Goal: Complete application form: Complete application form

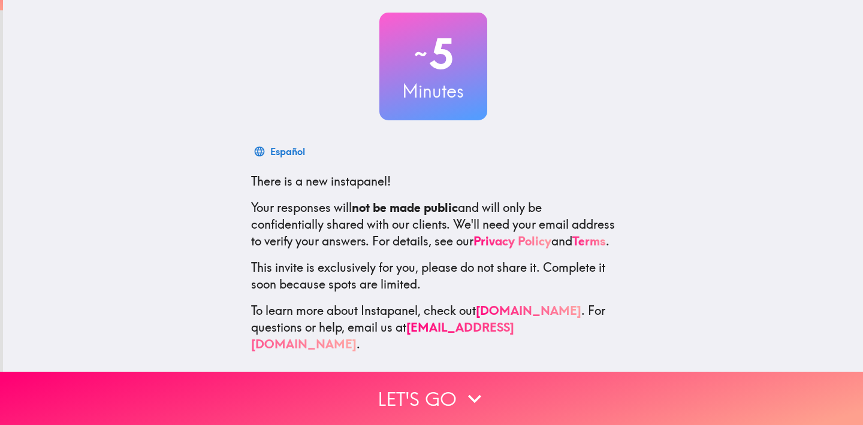
scroll to position [64, 0]
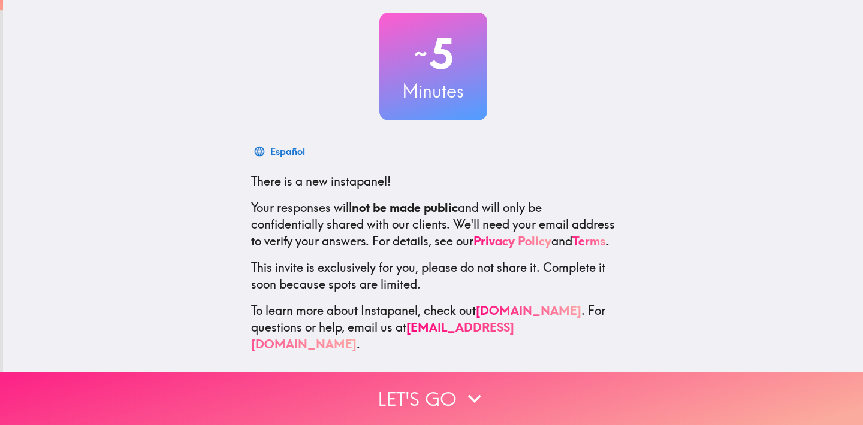
click at [471, 395] on icon "button" at bounding box center [474, 399] width 26 height 26
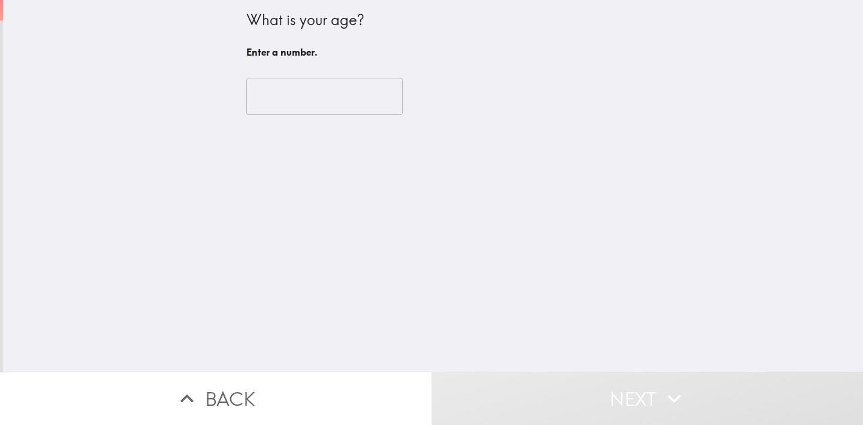
click at [349, 111] on input "number" at bounding box center [324, 96] width 156 height 37
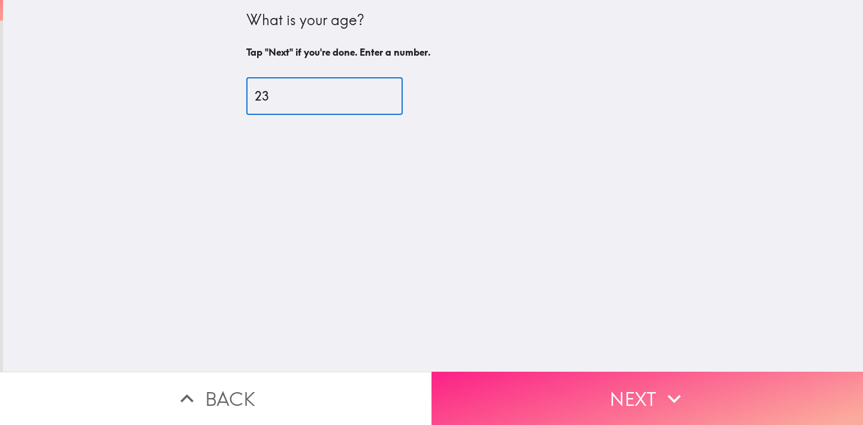
type input "23"
click at [576, 391] on button "Next" at bounding box center [646, 398] width 431 height 53
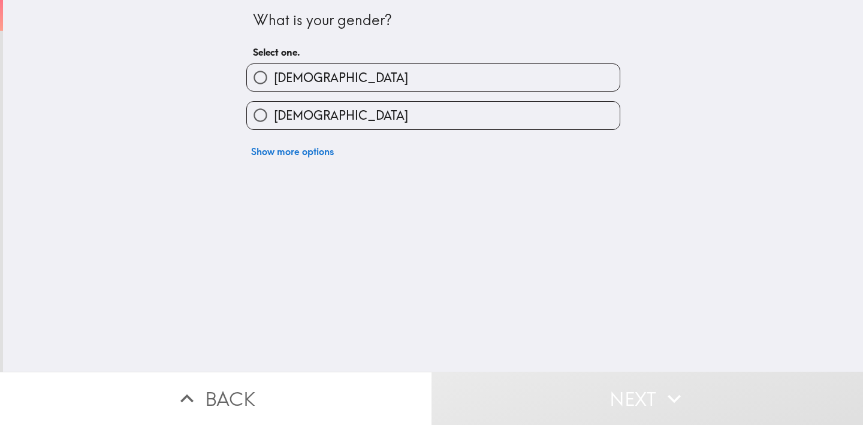
click at [346, 107] on label "[DEMOGRAPHIC_DATA]" at bounding box center [433, 115] width 373 height 27
click at [274, 107] on input "[DEMOGRAPHIC_DATA]" at bounding box center [260, 115] width 27 height 27
radio input "true"
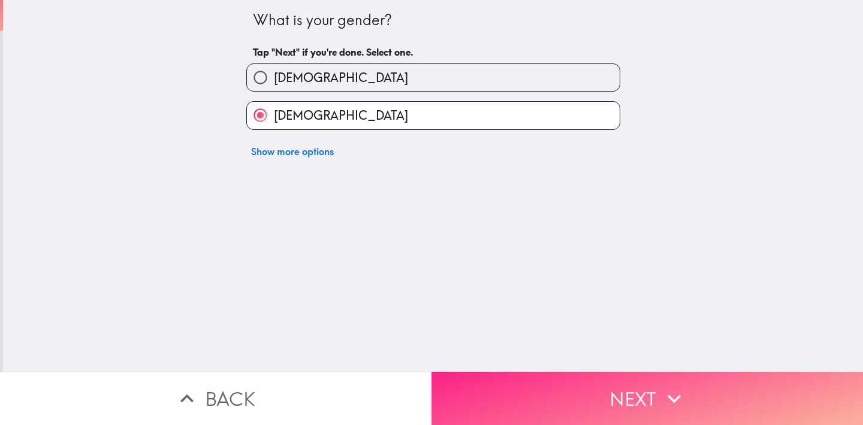
click at [581, 389] on button "Next" at bounding box center [646, 398] width 431 height 53
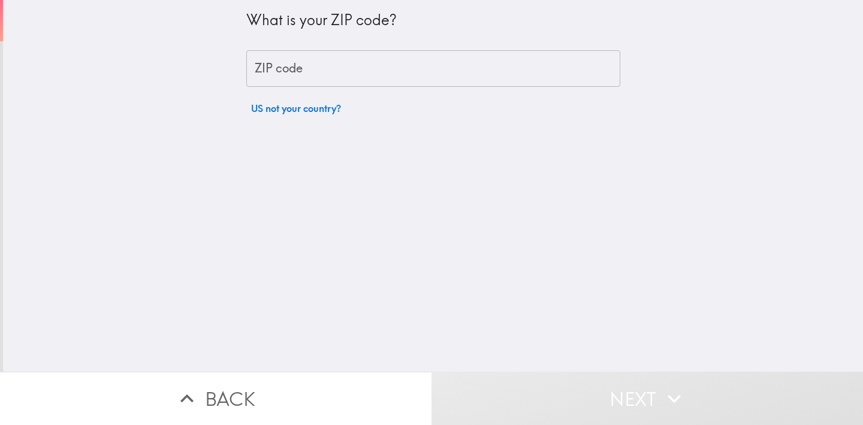
click at [346, 76] on input "ZIP code" at bounding box center [433, 68] width 374 height 37
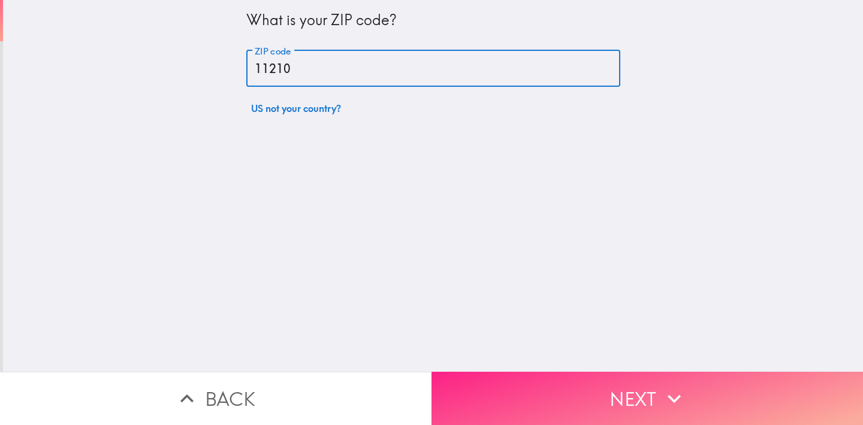
type input "11210"
click at [597, 387] on button "Next" at bounding box center [646, 398] width 431 height 53
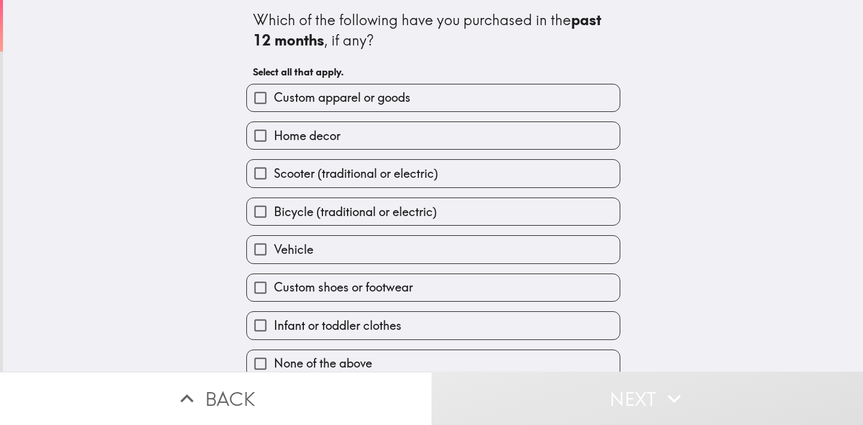
click at [355, 99] on span "Custom apparel or goods" at bounding box center [342, 97] width 137 height 17
click at [274, 99] on input "Custom apparel or goods" at bounding box center [260, 97] width 27 height 27
checkbox input "true"
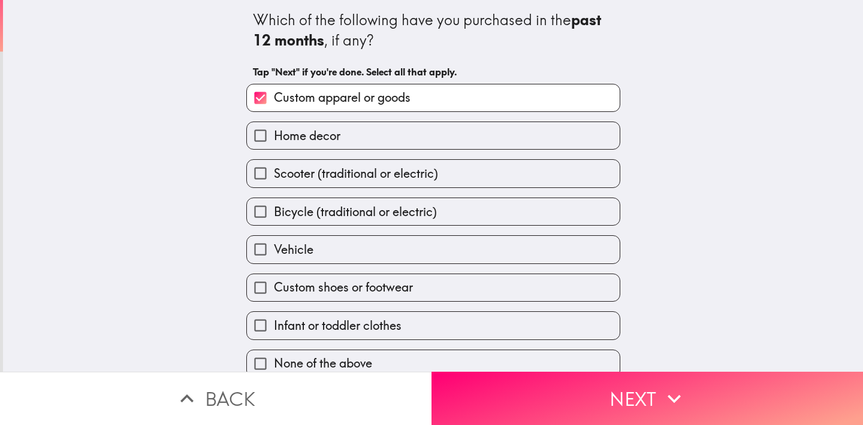
click at [371, 132] on label "Home decor" at bounding box center [433, 135] width 373 height 27
click at [274, 132] on input "Home decor" at bounding box center [260, 135] width 27 height 27
checkbox input "true"
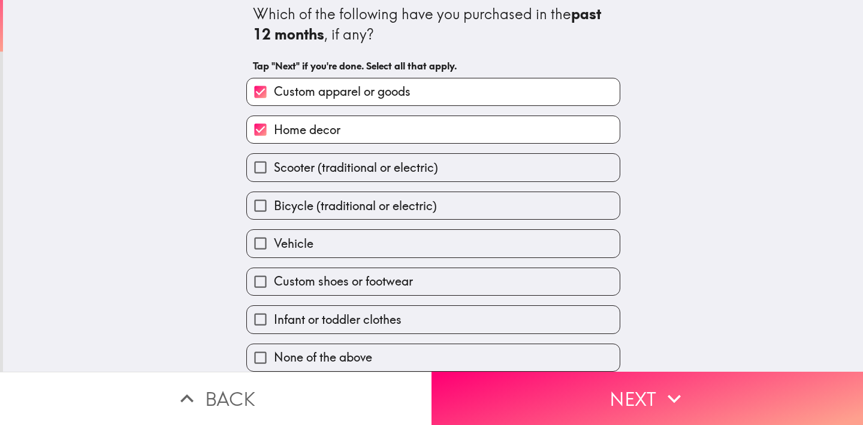
scroll to position [10, 0]
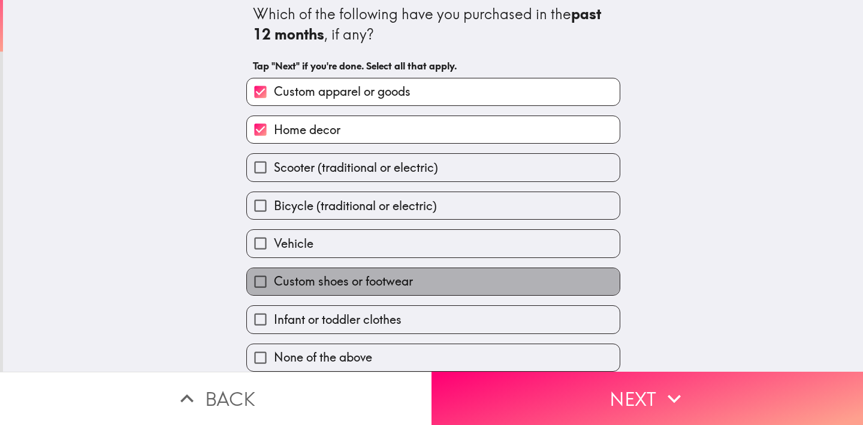
click at [382, 285] on span "Custom shoes or footwear" at bounding box center [343, 281] width 139 height 17
click at [274, 285] on input "Custom shoes or footwear" at bounding box center [260, 281] width 27 height 27
checkbox input "true"
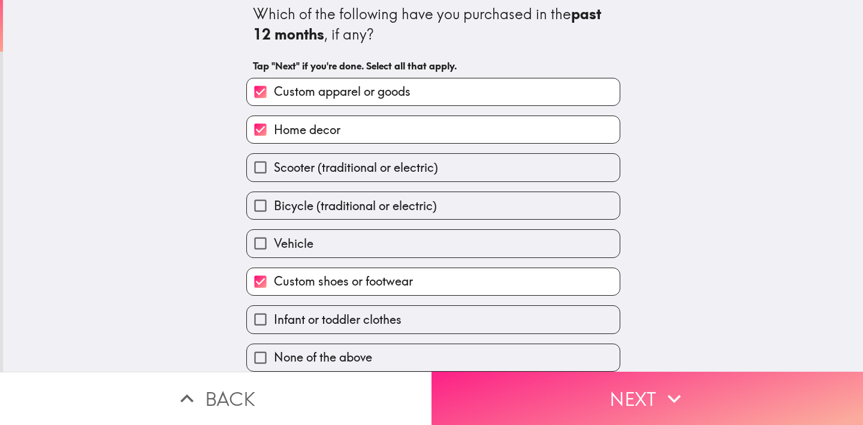
click at [656, 401] on button "Next" at bounding box center [646, 398] width 431 height 53
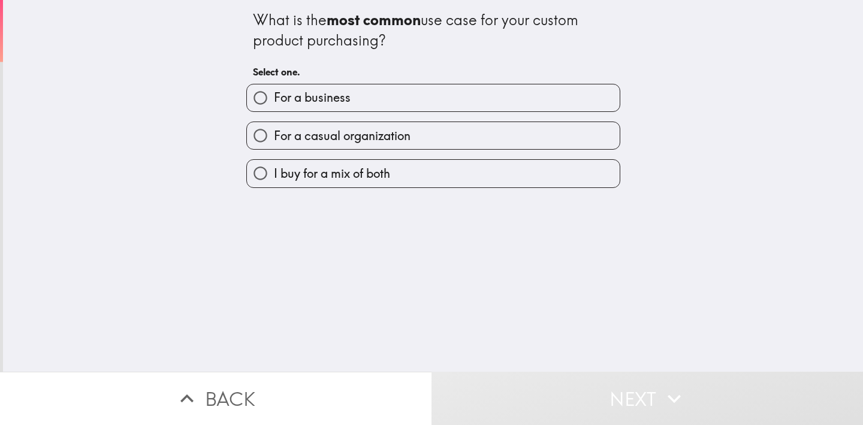
click at [367, 143] on span "For a casual organization" at bounding box center [342, 136] width 137 height 17
click at [274, 143] on input "For a casual organization" at bounding box center [260, 135] width 27 height 27
radio input "true"
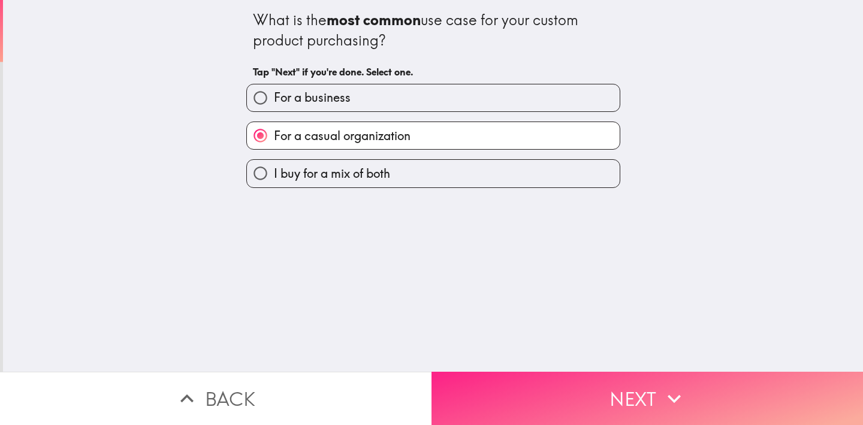
click at [613, 392] on button "Next" at bounding box center [646, 398] width 431 height 53
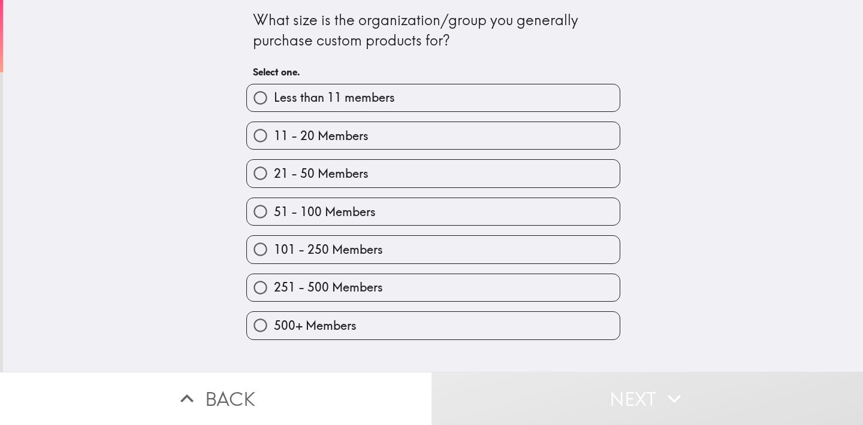
click at [386, 219] on label "51 - 100 Members" at bounding box center [433, 211] width 373 height 27
click at [274, 219] on input "51 - 100 Members" at bounding box center [260, 211] width 27 height 27
radio input "true"
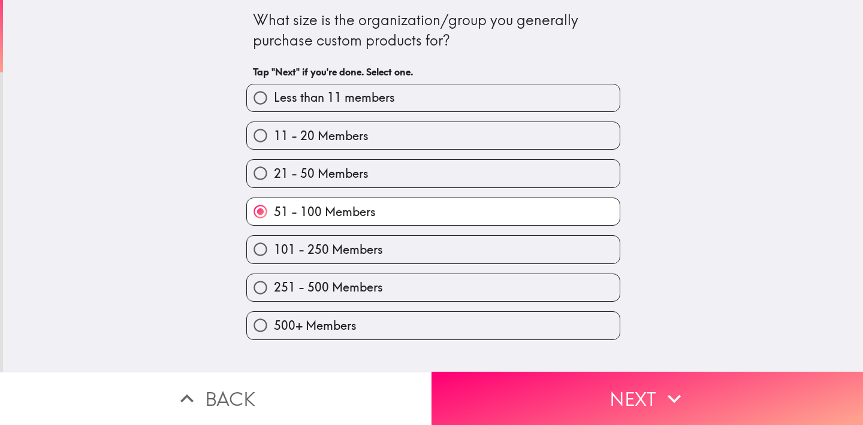
click at [382, 256] on span "101 - 250 Members" at bounding box center [328, 249] width 109 height 17
click at [274, 256] on input "101 - 250 Members" at bounding box center [260, 249] width 27 height 27
radio input "true"
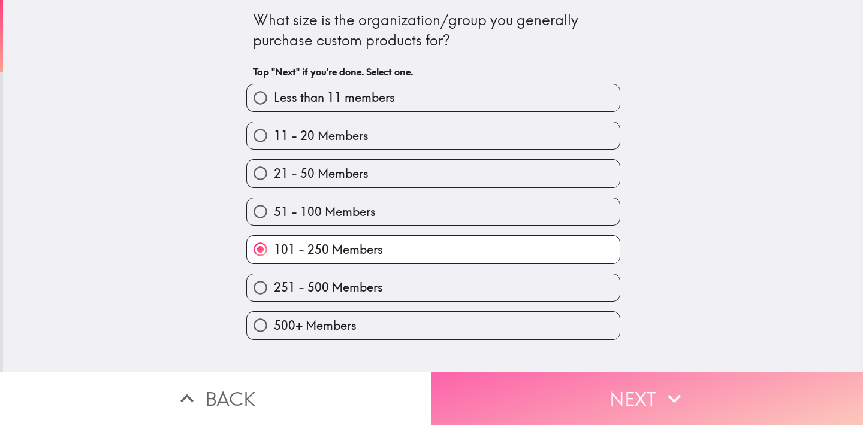
click at [601, 395] on button "Next" at bounding box center [646, 398] width 431 height 53
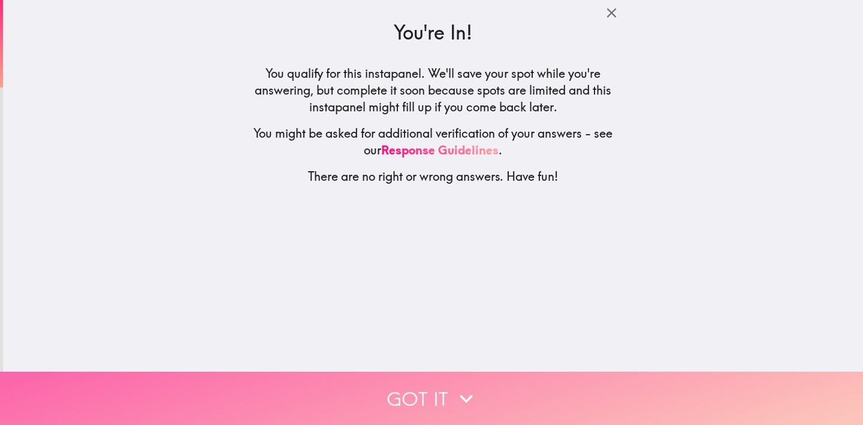
click at [482, 397] on button "Got it" at bounding box center [431, 398] width 863 height 53
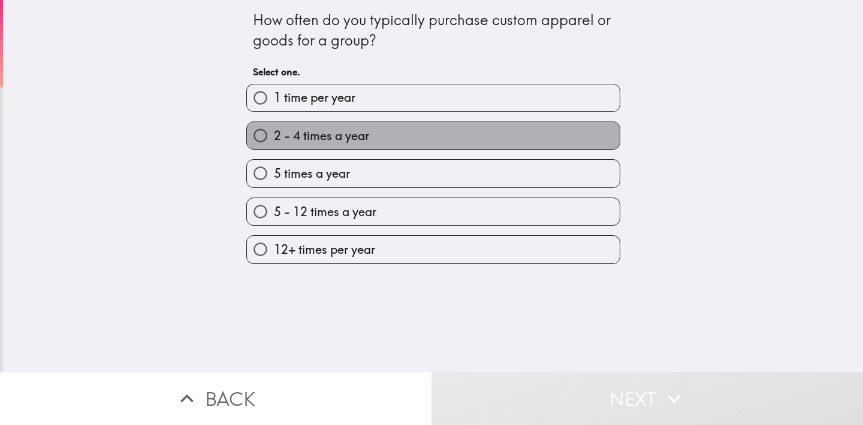
click at [346, 142] on span "2 - 4 times a year" at bounding box center [321, 136] width 95 height 17
click at [274, 142] on input "2 - 4 times a year" at bounding box center [260, 135] width 27 height 27
radio input "true"
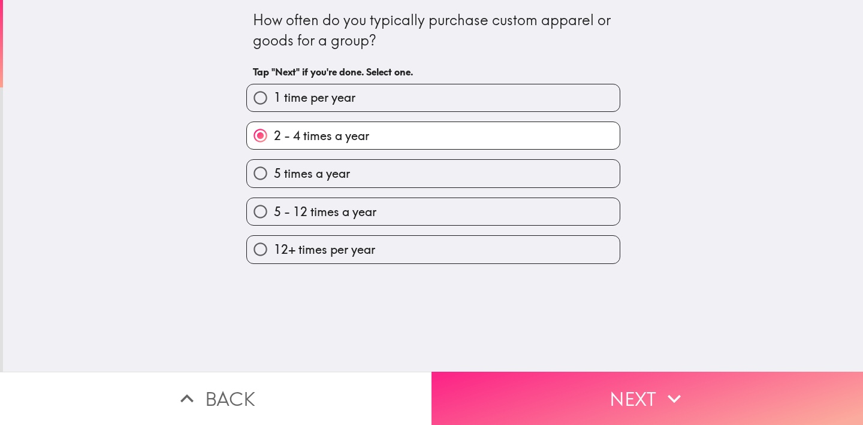
click at [575, 407] on button "Next" at bounding box center [646, 398] width 431 height 53
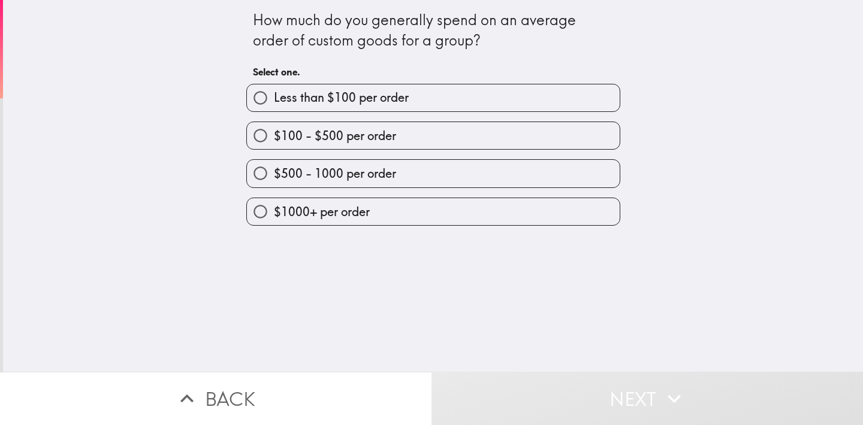
click at [368, 213] on span "$1000+ per order" at bounding box center [322, 212] width 96 height 17
click at [274, 213] on input "$1000+ per order" at bounding box center [260, 211] width 27 height 27
radio input "true"
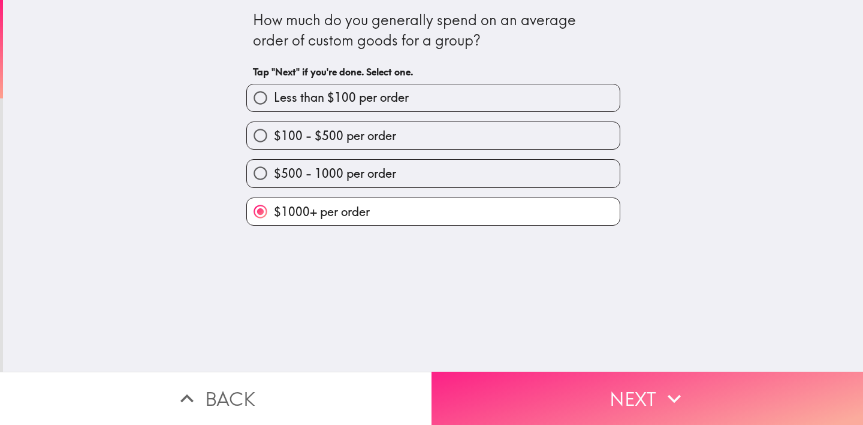
click at [646, 405] on button "Next" at bounding box center [646, 398] width 431 height 53
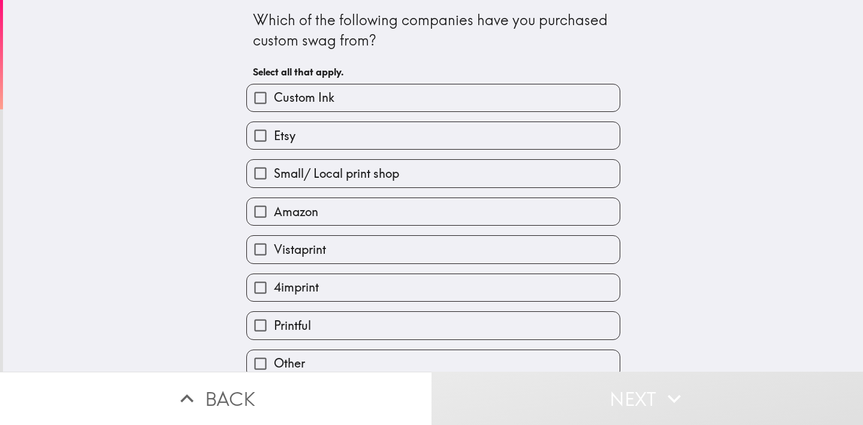
click at [337, 135] on label "Etsy" at bounding box center [433, 135] width 373 height 27
click at [274, 135] on input "Etsy" at bounding box center [260, 135] width 27 height 27
checkbox input "true"
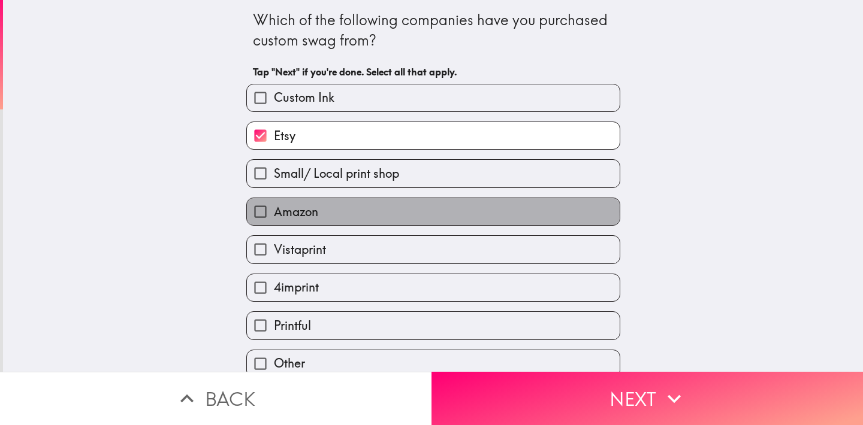
click at [358, 213] on label "Amazon" at bounding box center [433, 211] width 373 height 27
click at [274, 213] on input "Amazon" at bounding box center [260, 211] width 27 height 27
checkbox input "true"
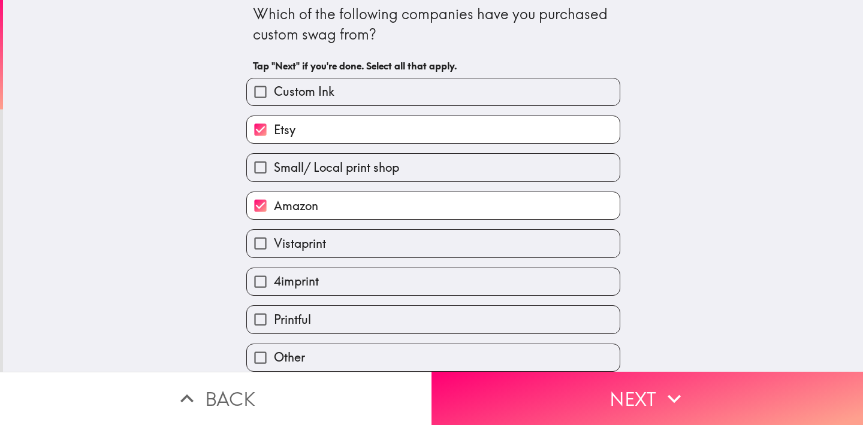
scroll to position [10, 0]
click at [365, 279] on label "4imprint" at bounding box center [433, 281] width 373 height 27
click at [274, 279] on input "4imprint" at bounding box center [260, 281] width 27 height 27
checkbox input "true"
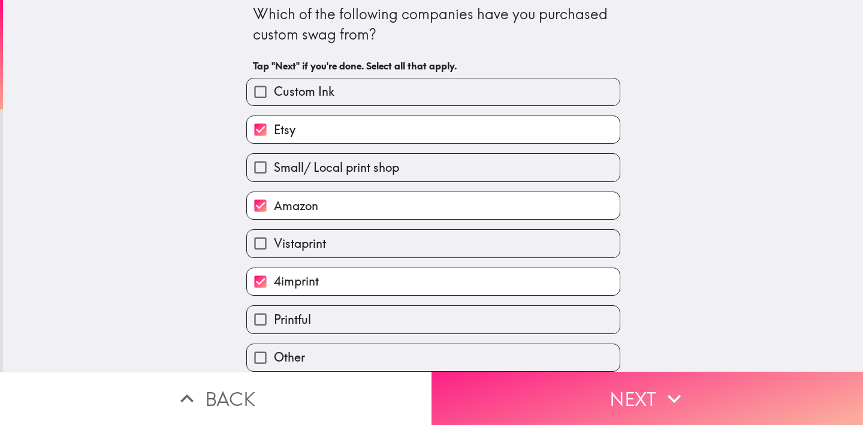
click at [628, 396] on button "Next" at bounding box center [646, 398] width 431 height 53
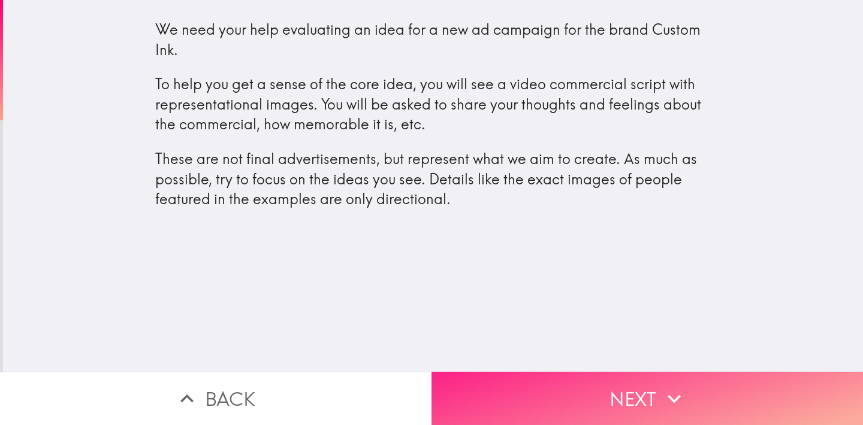
click at [660, 396] on button "Next" at bounding box center [646, 398] width 431 height 53
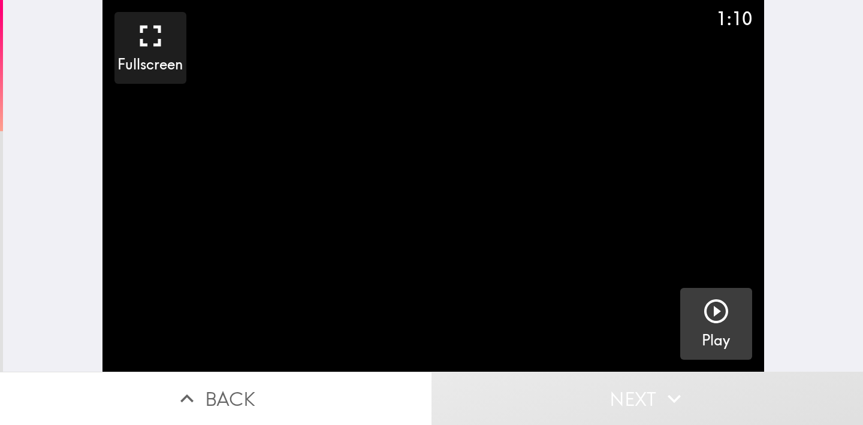
click at [721, 309] on icon "button" at bounding box center [715, 311] width 29 height 29
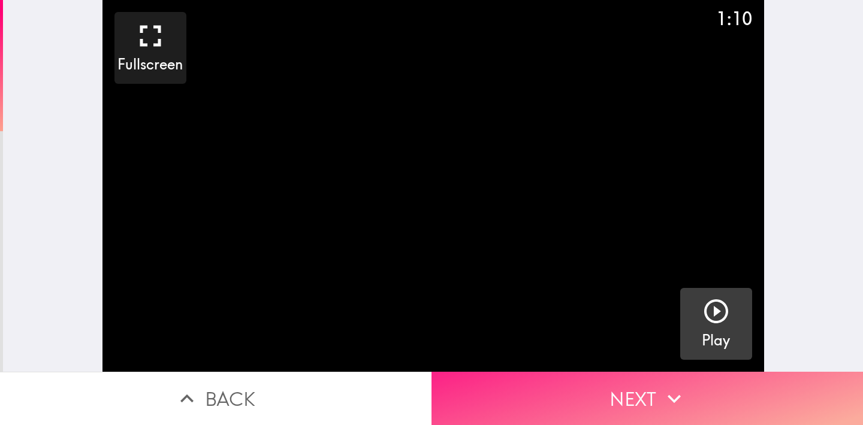
click at [734, 395] on button "Next" at bounding box center [646, 398] width 431 height 53
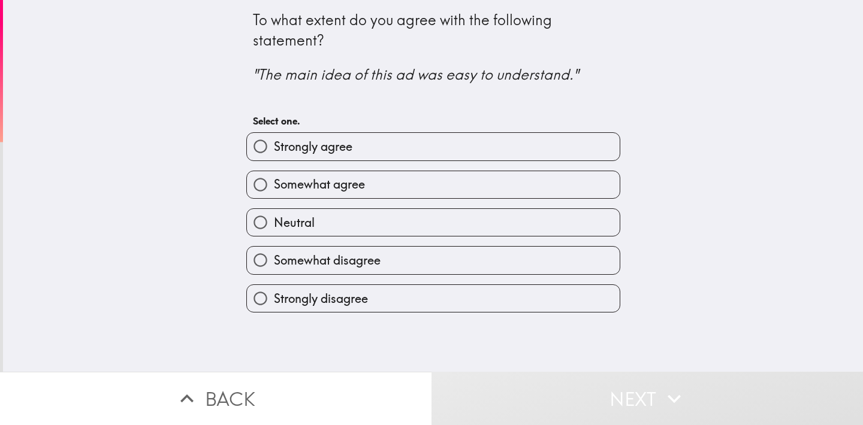
click at [356, 151] on label "Strongly agree" at bounding box center [433, 146] width 373 height 27
click at [274, 151] on input "Strongly agree" at bounding box center [260, 146] width 27 height 27
radio input "true"
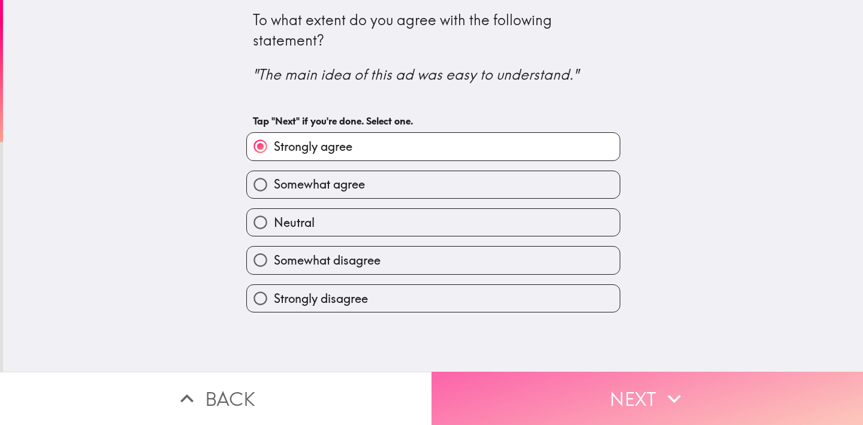
click at [582, 391] on button "Next" at bounding box center [646, 398] width 431 height 53
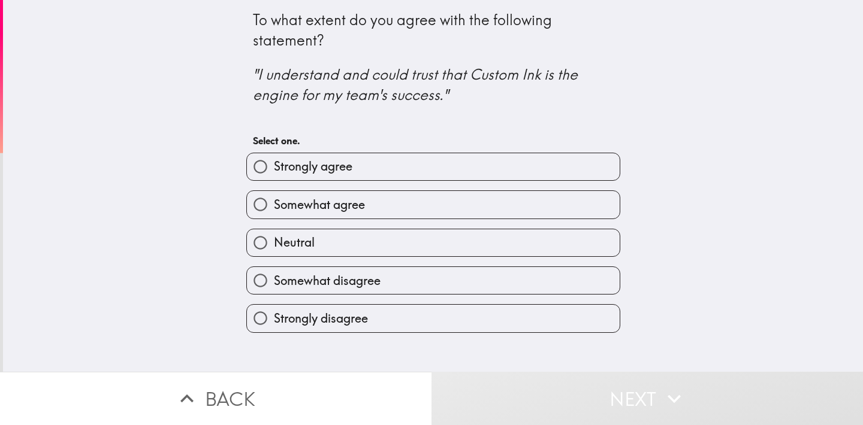
click at [322, 174] on span "Strongly agree" at bounding box center [313, 166] width 78 height 17
click at [274, 174] on input "Strongly agree" at bounding box center [260, 166] width 27 height 27
radio input "true"
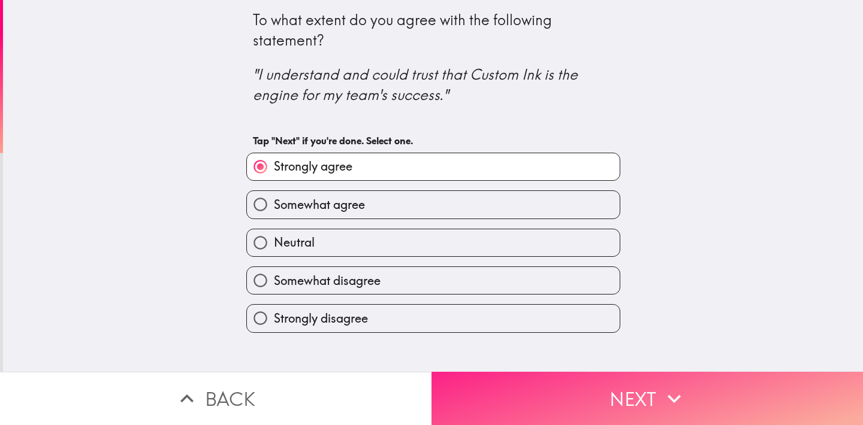
click at [646, 399] on button "Next" at bounding box center [646, 398] width 431 height 53
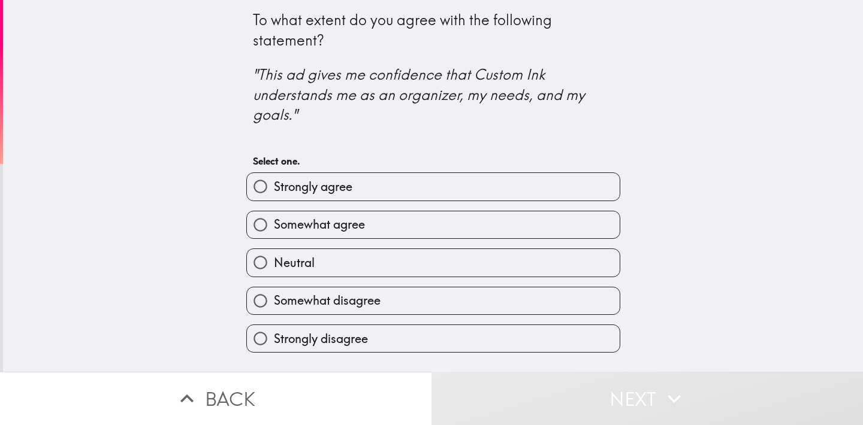
click at [328, 188] on span "Strongly agree" at bounding box center [313, 187] width 78 height 17
click at [274, 188] on input "Strongly agree" at bounding box center [260, 186] width 27 height 27
radio input "true"
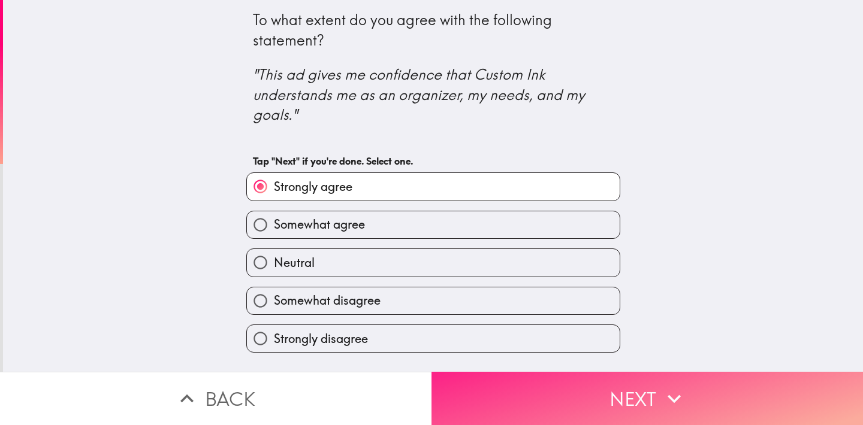
click at [594, 408] on button "Next" at bounding box center [646, 398] width 431 height 53
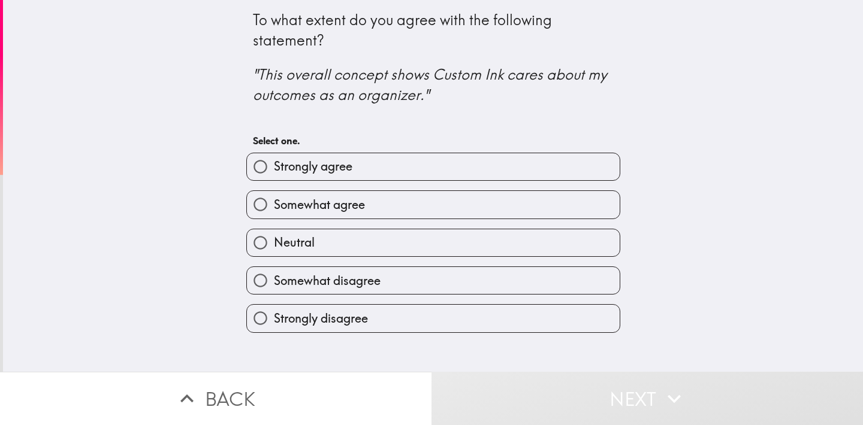
click at [324, 161] on span "Strongly agree" at bounding box center [313, 166] width 78 height 17
click at [274, 161] on input "Strongly agree" at bounding box center [260, 166] width 27 height 27
radio input "true"
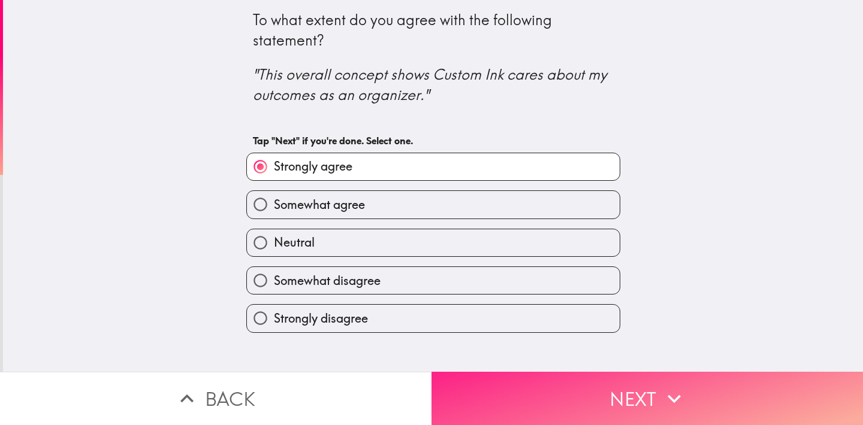
click at [610, 391] on button "Next" at bounding box center [646, 398] width 431 height 53
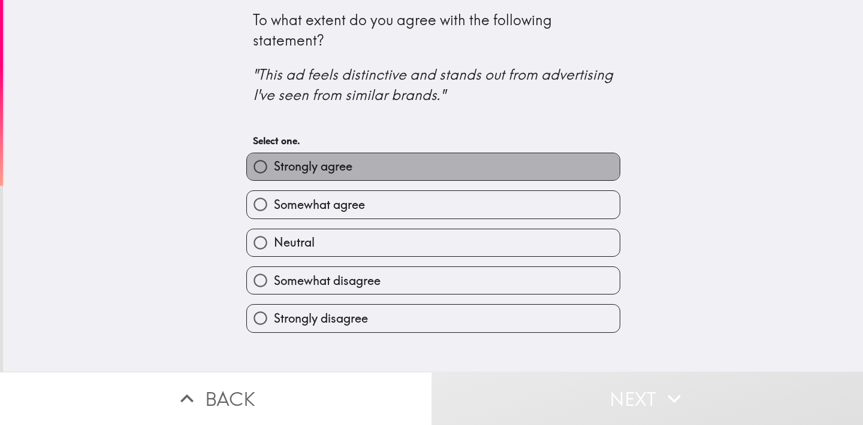
click at [374, 172] on label "Strongly agree" at bounding box center [433, 166] width 373 height 27
click at [274, 172] on input "Strongly agree" at bounding box center [260, 166] width 27 height 27
radio input "true"
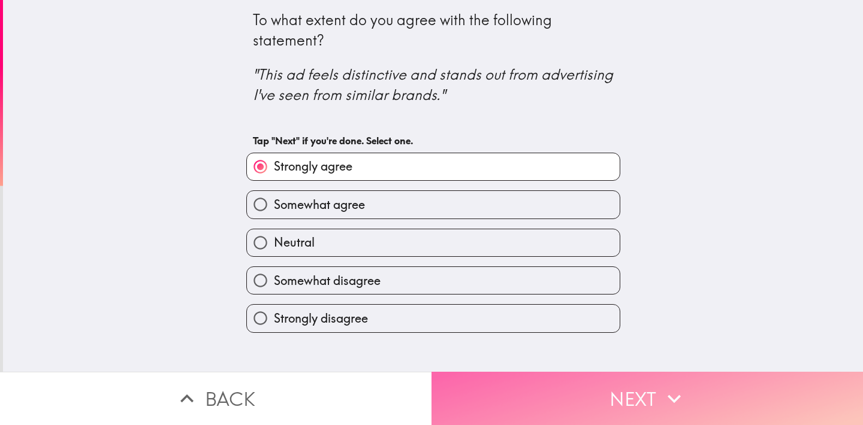
click at [622, 394] on button "Next" at bounding box center [646, 398] width 431 height 53
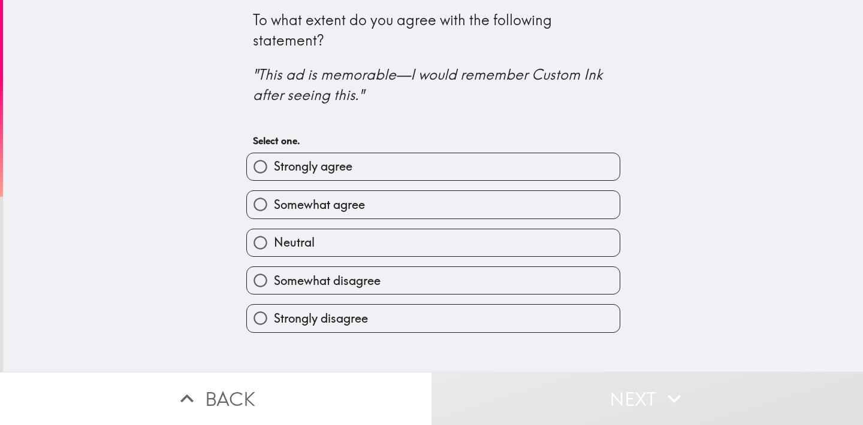
click at [349, 161] on span "Strongly agree" at bounding box center [313, 166] width 78 height 17
click at [274, 161] on input "Strongly agree" at bounding box center [260, 166] width 27 height 27
radio input "true"
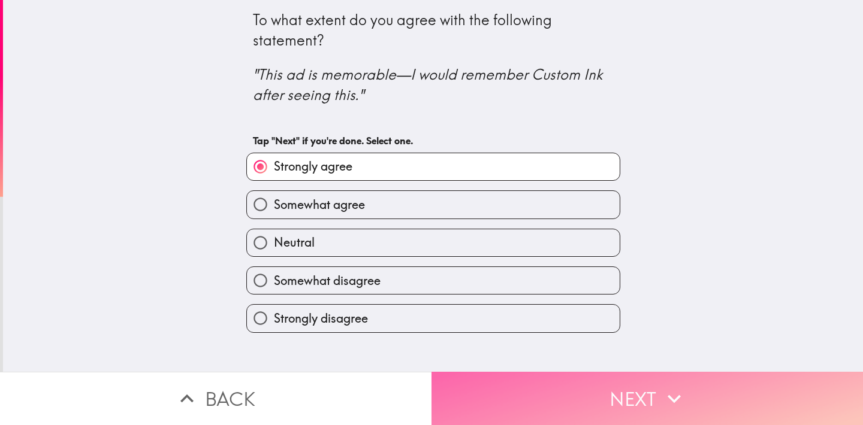
click at [592, 394] on button "Next" at bounding box center [646, 398] width 431 height 53
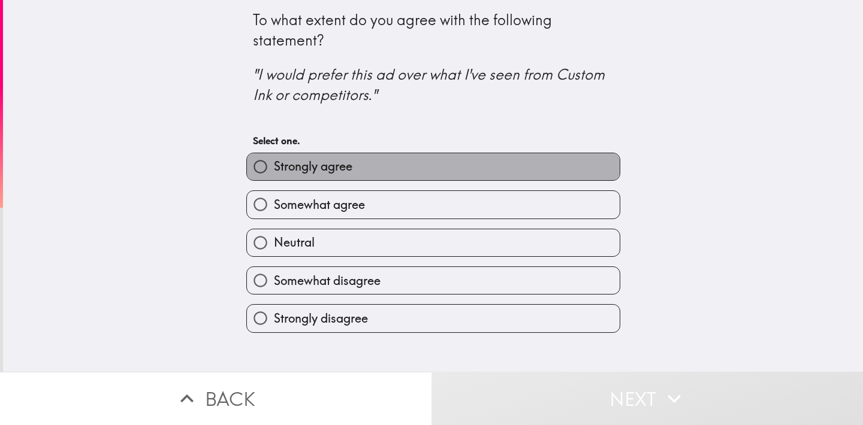
click at [351, 171] on span "Strongly agree" at bounding box center [313, 166] width 78 height 17
click at [274, 171] on input "Strongly agree" at bounding box center [260, 166] width 27 height 27
radio input "true"
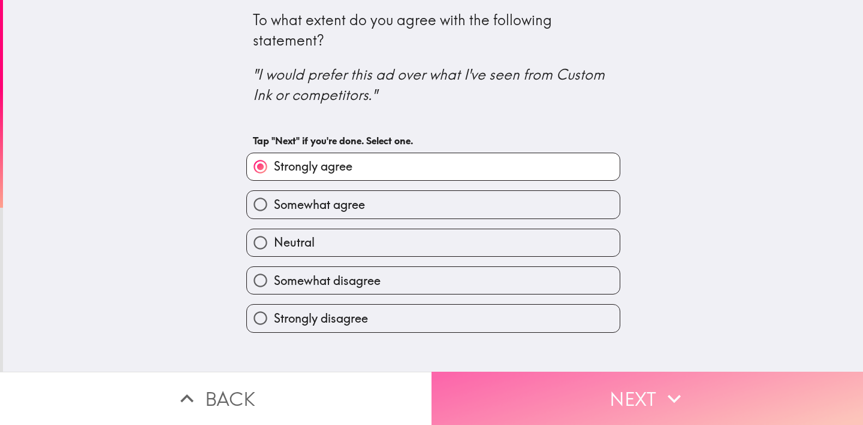
click at [608, 400] on button "Next" at bounding box center [646, 398] width 431 height 53
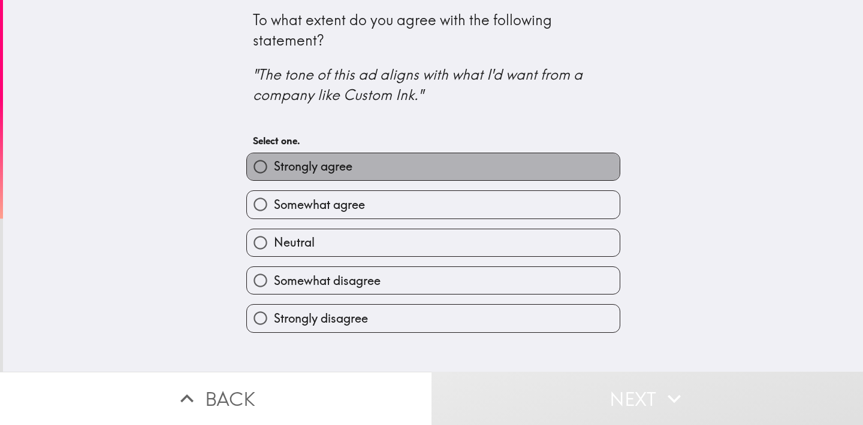
click at [356, 168] on label "Strongly agree" at bounding box center [433, 166] width 373 height 27
click at [274, 168] on input "Strongly agree" at bounding box center [260, 166] width 27 height 27
radio input "true"
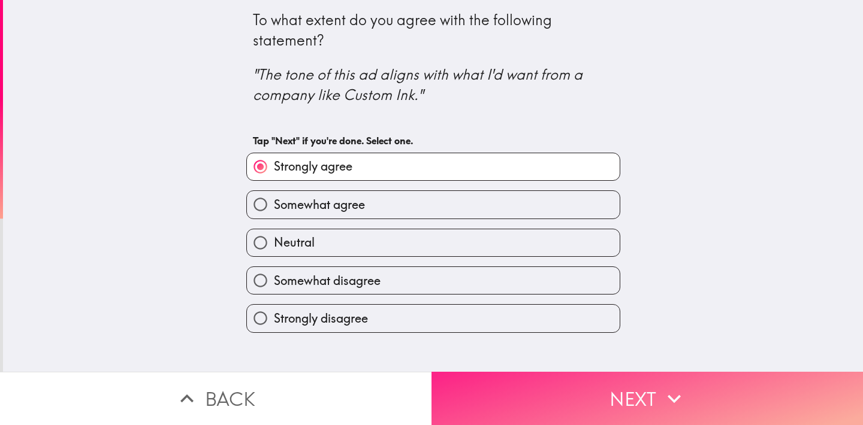
click at [600, 397] on button "Next" at bounding box center [646, 398] width 431 height 53
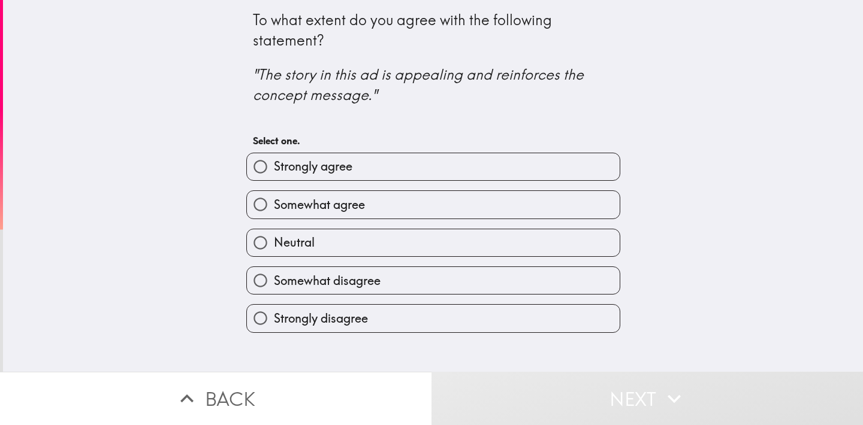
click at [404, 165] on label "Strongly agree" at bounding box center [433, 166] width 373 height 27
click at [274, 165] on input "Strongly agree" at bounding box center [260, 166] width 27 height 27
radio input "true"
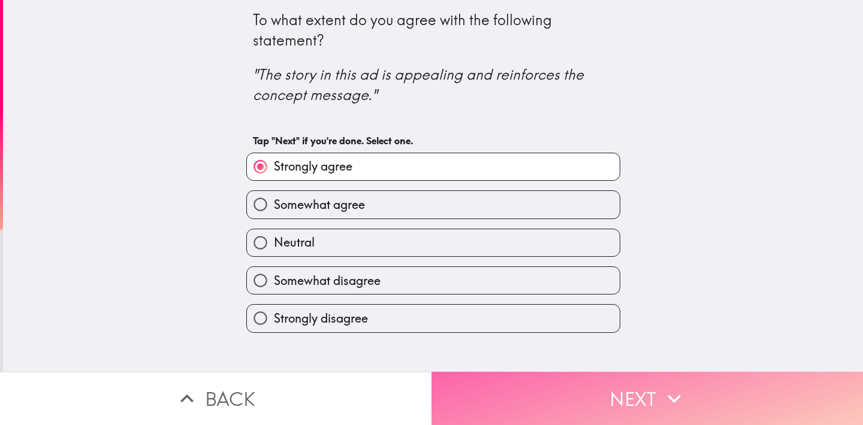
click at [606, 394] on button "Next" at bounding box center [646, 398] width 431 height 53
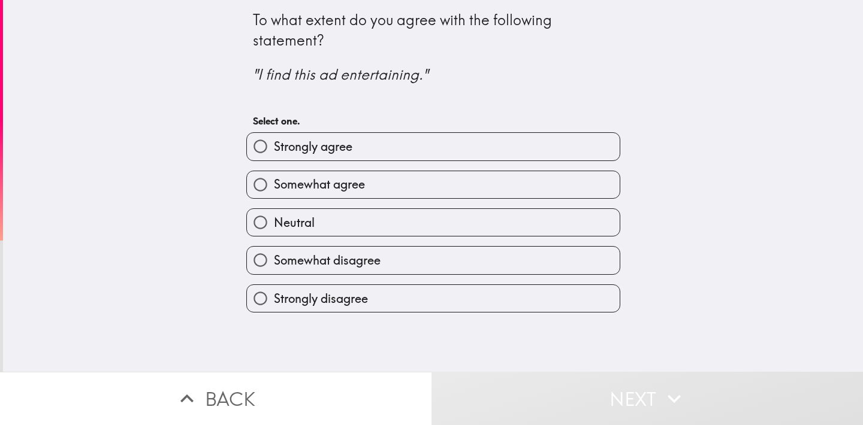
click at [357, 150] on label "Strongly agree" at bounding box center [433, 146] width 373 height 27
click at [274, 150] on input "Strongly agree" at bounding box center [260, 146] width 27 height 27
radio input "true"
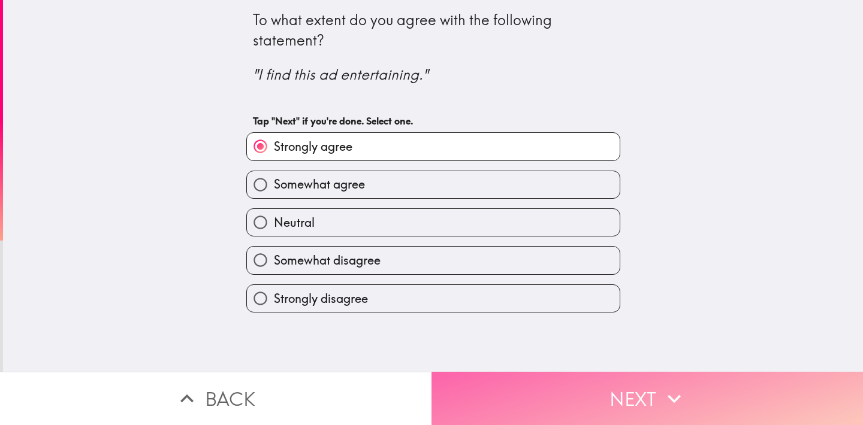
click at [630, 396] on button "Next" at bounding box center [646, 398] width 431 height 53
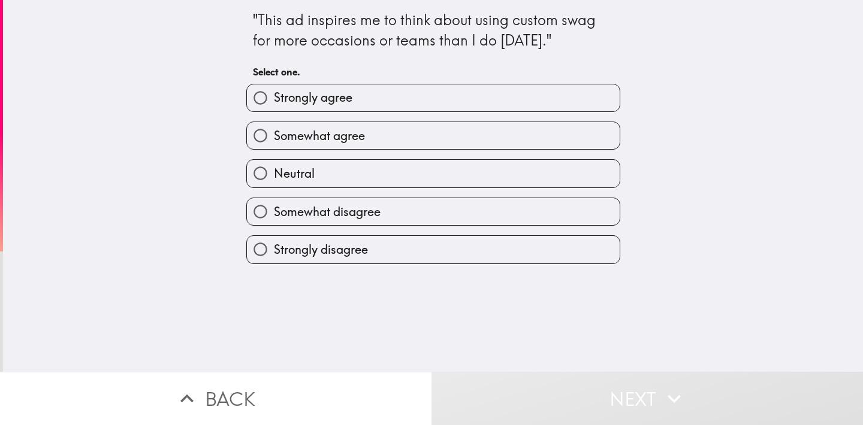
click at [321, 105] on span "Strongly agree" at bounding box center [313, 97] width 78 height 17
click at [274, 105] on input "Strongly agree" at bounding box center [260, 97] width 27 height 27
radio input "true"
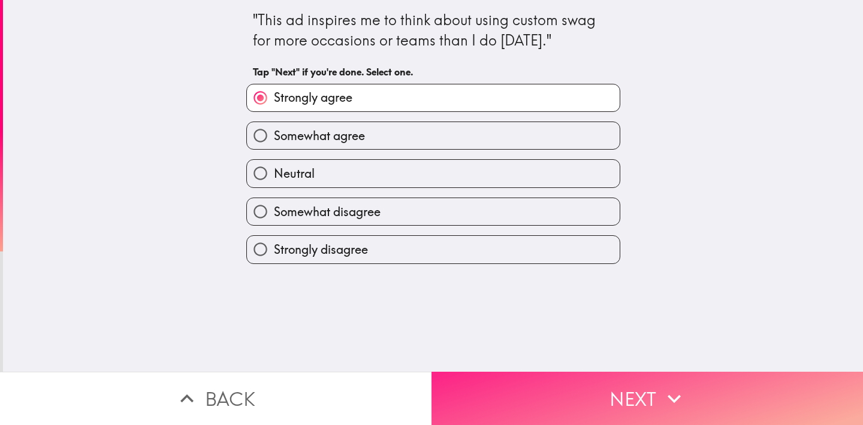
click at [587, 402] on button "Next" at bounding box center [646, 398] width 431 height 53
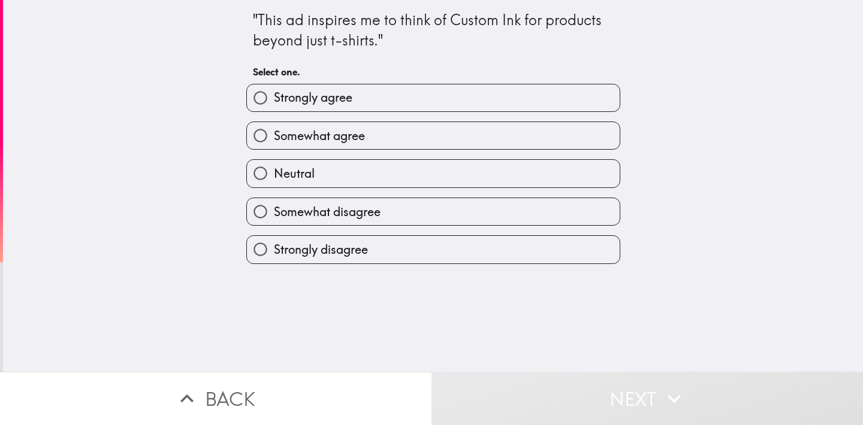
click at [319, 101] on span "Strongly agree" at bounding box center [313, 97] width 78 height 17
click at [274, 101] on input "Strongly agree" at bounding box center [260, 97] width 27 height 27
radio input "true"
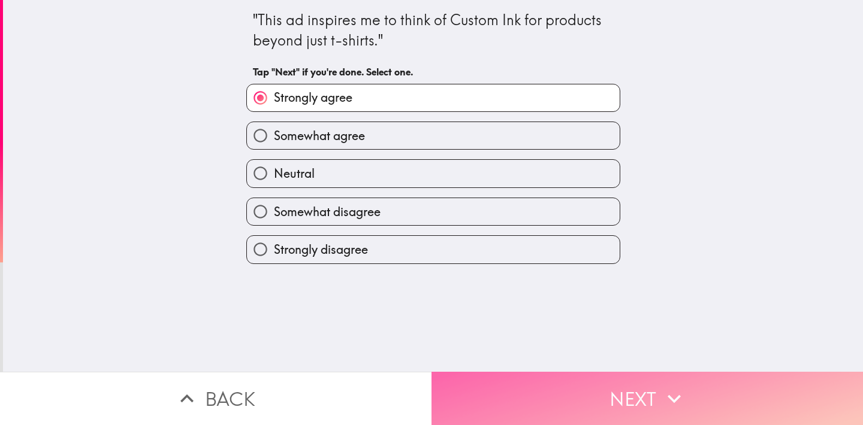
click at [558, 382] on button "Next" at bounding box center [646, 398] width 431 height 53
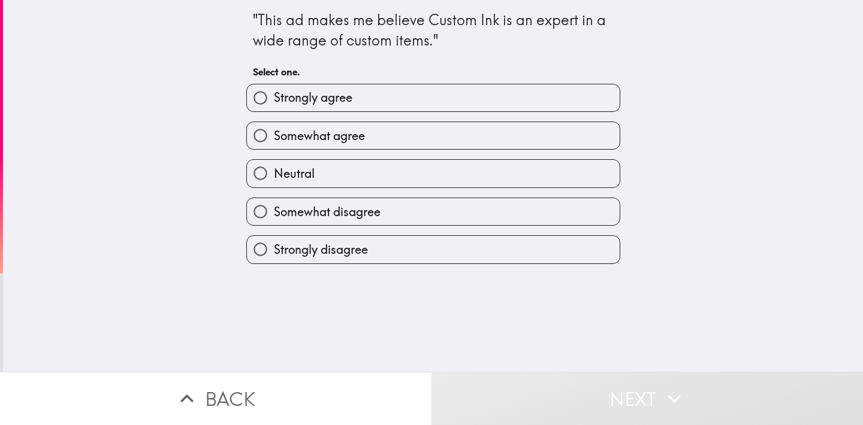
click at [352, 101] on span "Strongly agree" at bounding box center [313, 97] width 78 height 17
click at [274, 101] on input "Strongly agree" at bounding box center [260, 97] width 27 height 27
radio input "true"
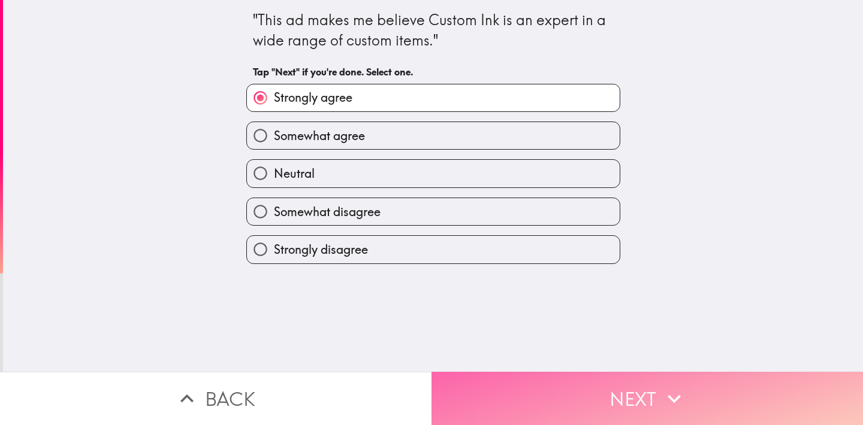
click at [625, 400] on button "Next" at bounding box center [646, 398] width 431 height 53
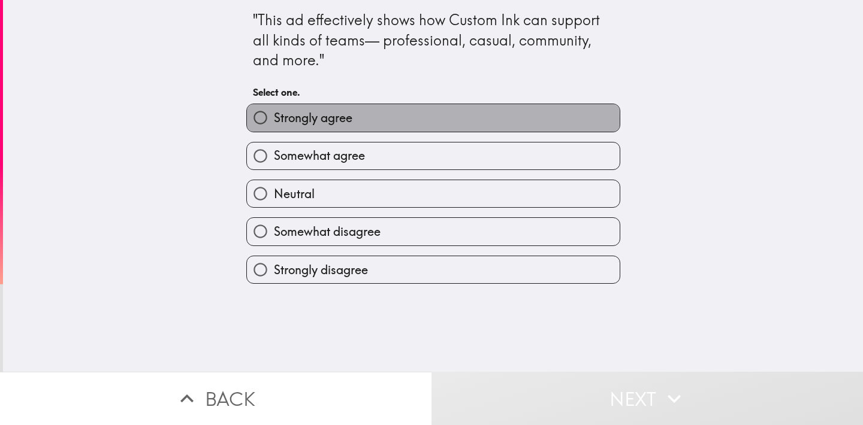
click at [341, 119] on span "Strongly agree" at bounding box center [313, 118] width 78 height 17
click at [274, 119] on input "Strongly agree" at bounding box center [260, 117] width 27 height 27
radio input "true"
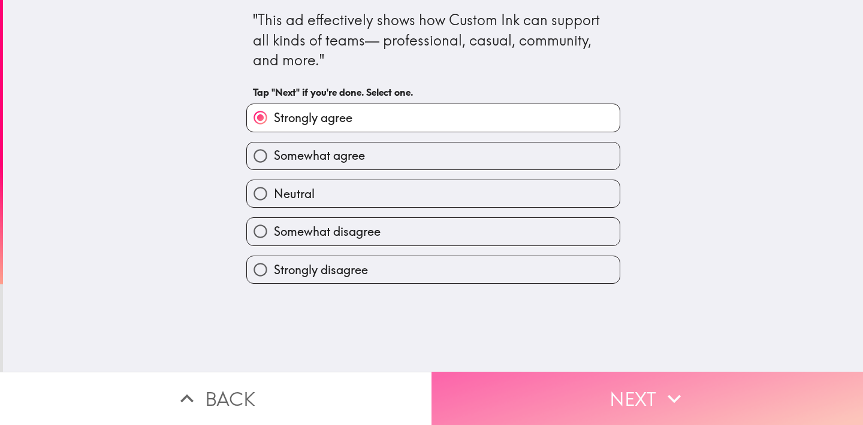
click at [636, 391] on button "Next" at bounding box center [646, 398] width 431 height 53
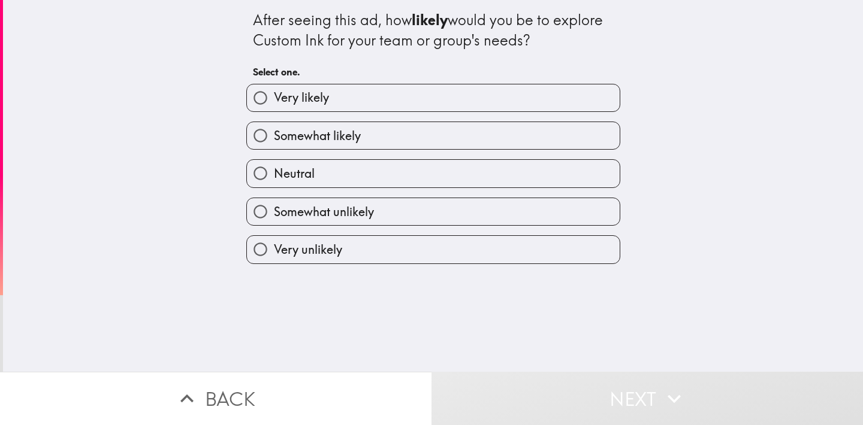
click at [347, 108] on label "Very likely" at bounding box center [433, 97] width 373 height 27
click at [274, 108] on input "Very likely" at bounding box center [260, 97] width 27 height 27
radio input "true"
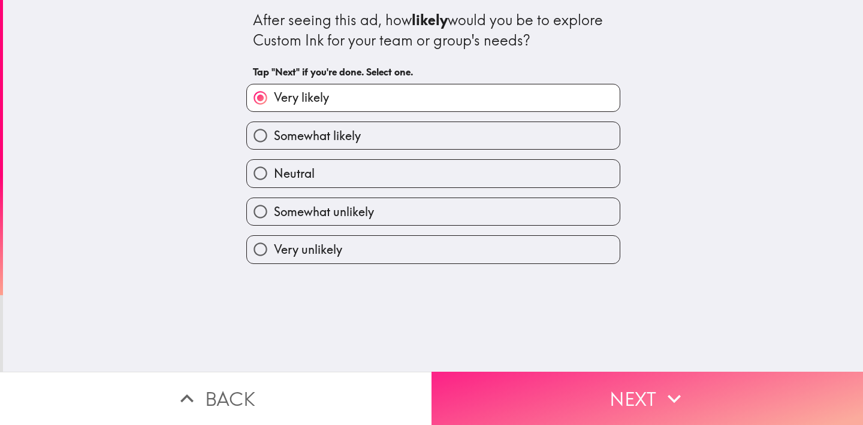
click at [645, 395] on button "Next" at bounding box center [646, 398] width 431 height 53
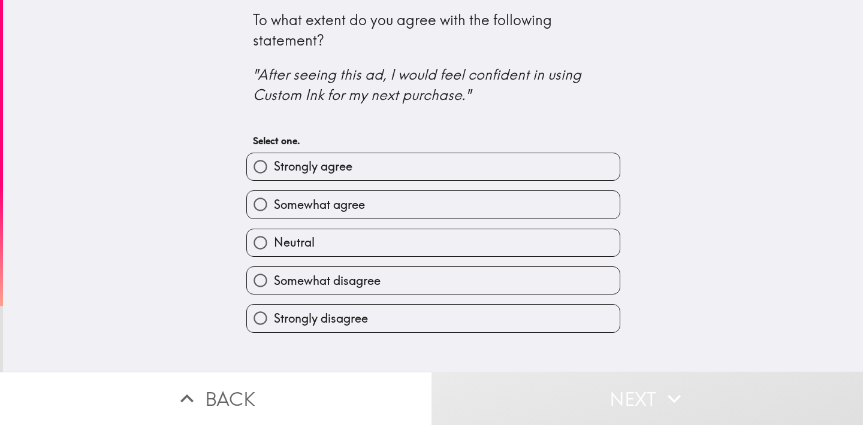
click at [402, 172] on label "Strongly agree" at bounding box center [433, 166] width 373 height 27
click at [274, 172] on input "Strongly agree" at bounding box center [260, 166] width 27 height 27
radio input "true"
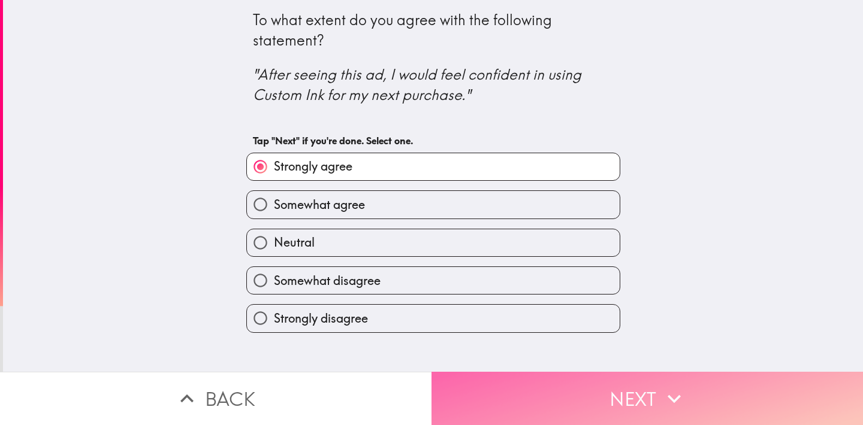
click at [598, 395] on button "Next" at bounding box center [646, 398] width 431 height 53
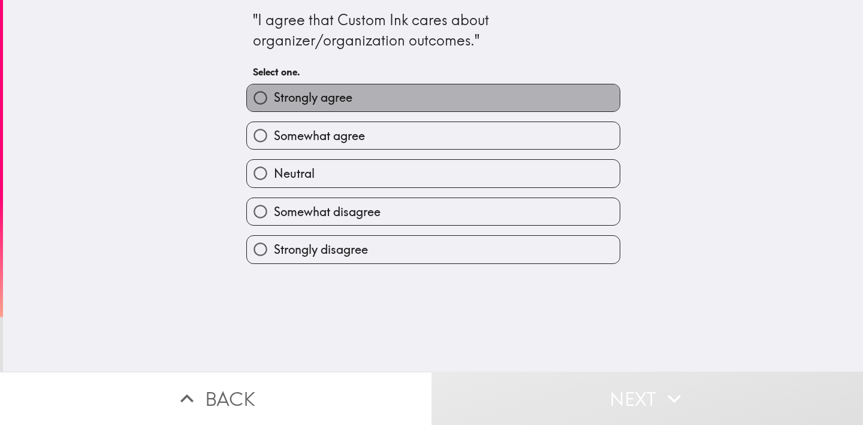
click at [392, 98] on label "Strongly agree" at bounding box center [433, 97] width 373 height 27
click at [274, 98] on input "Strongly agree" at bounding box center [260, 97] width 27 height 27
radio input "true"
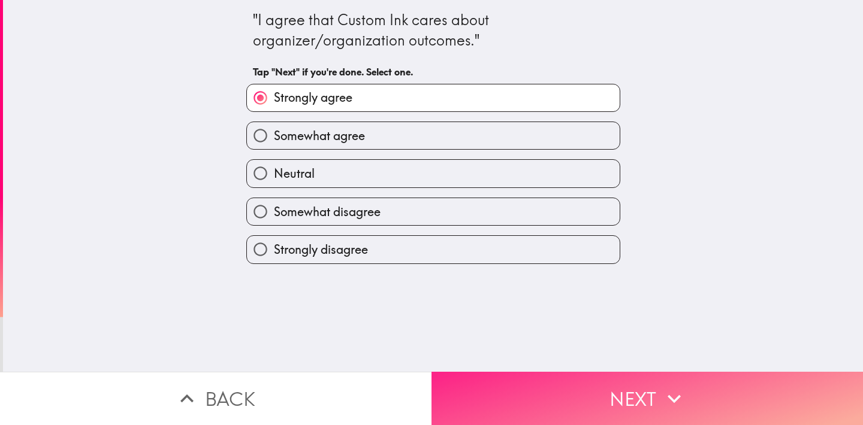
click at [661, 400] on icon "button" at bounding box center [674, 399] width 26 height 26
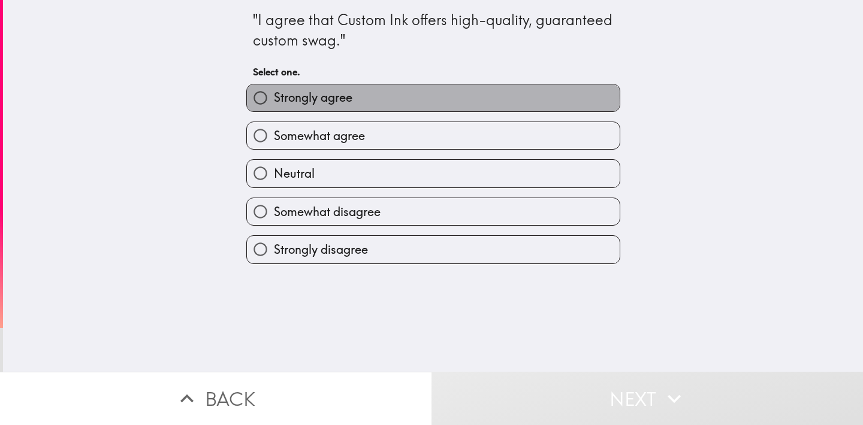
click at [357, 95] on label "Strongly agree" at bounding box center [433, 97] width 373 height 27
click at [274, 95] on input "Strongly agree" at bounding box center [260, 97] width 27 height 27
radio input "true"
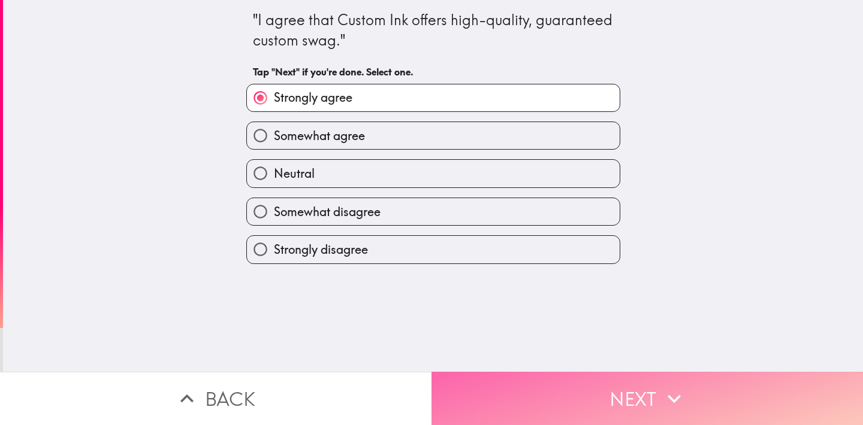
click at [642, 403] on button "Next" at bounding box center [646, 398] width 431 height 53
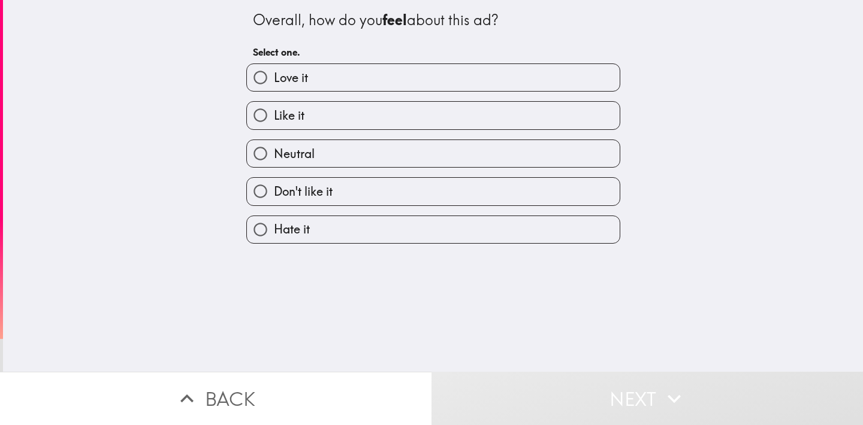
click at [303, 81] on span "Love it" at bounding box center [291, 77] width 34 height 17
click at [274, 81] on input "Love it" at bounding box center [260, 77] width 27 height 27
radio input "true"
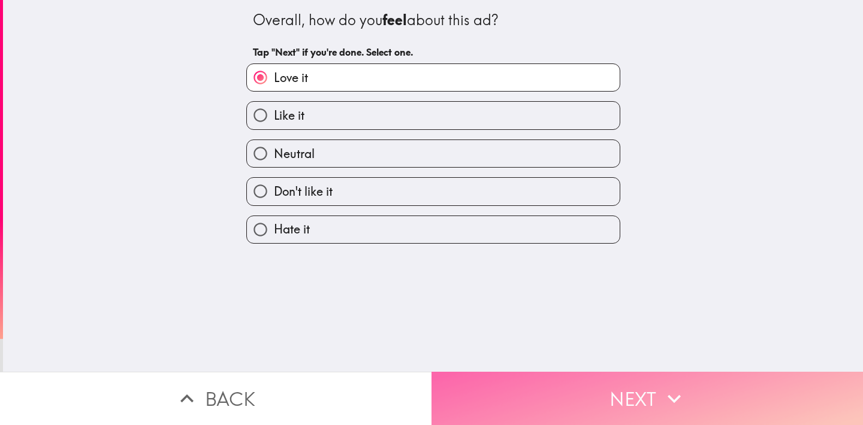
click at [623, 395] on button "Next" at bounding box center [646, 398] width 431 height 53
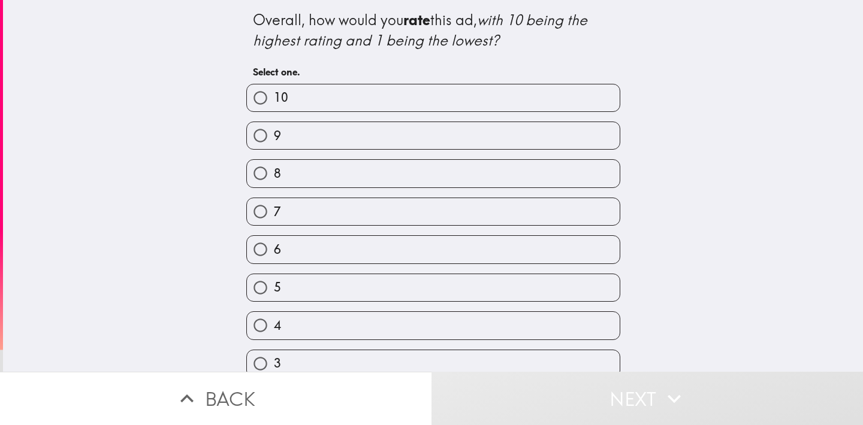
click at [335, 97] on label "10" at bounding box center [433, 97] width 373 height 27
click at [274, 97] on input "10" at bounding box center [260, 97] width 27 height 27
radio input "true"
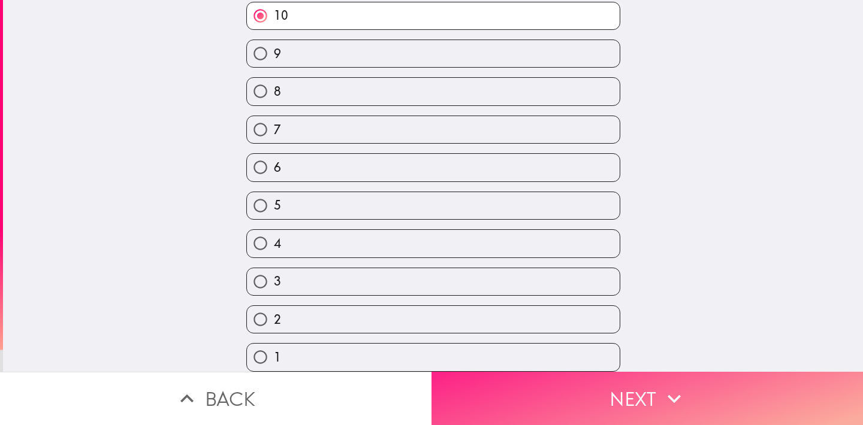
scroll to position [87, 0]
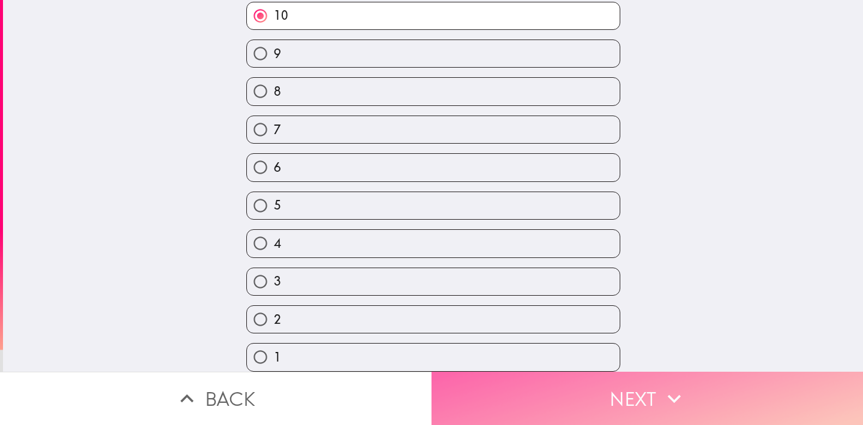
click at [651, 396] on button "Next" at bounding box center [646, 398] width 431 height 53
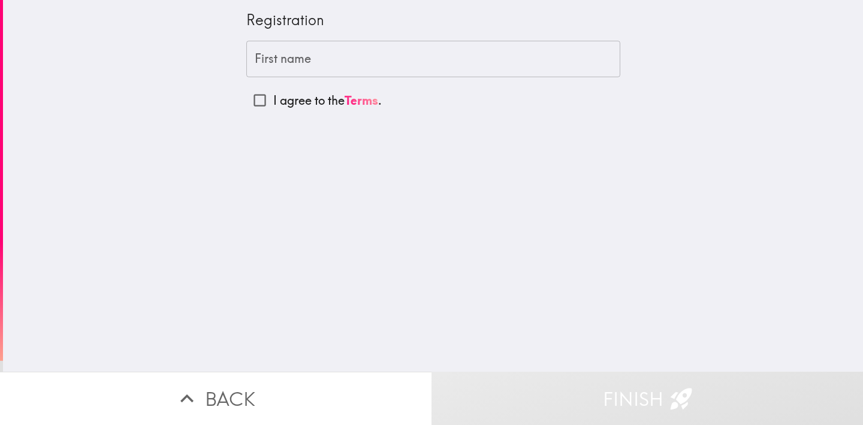
click at [300, 63] on input "First name" at bounding box center [433, 59] width 374 height 37
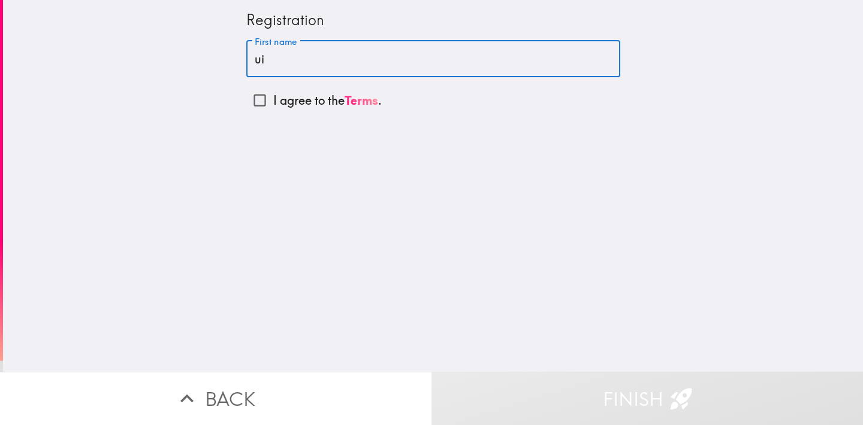
type input "u"
type input "quinnya"
click at [370, 149] on div "Registration First name [PERSON_NAME] First name I agree to the Terms ." at bounding box center [433, 186] width 860 height 372
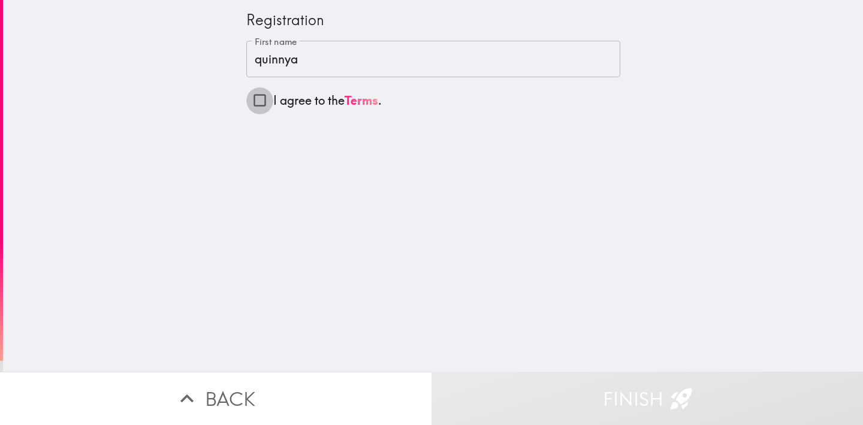
click at [259, 99] on input "I agree to the Terms ." at bounding box center [259, 100] width 27 height 27
checkbox input "true"
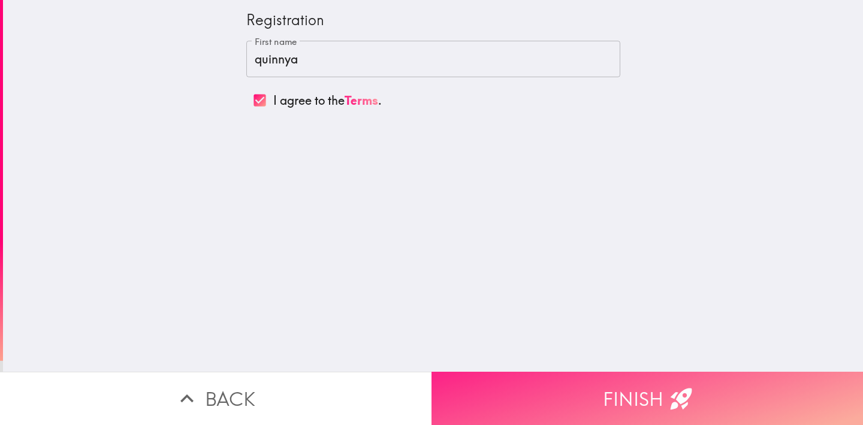
click at [615, 404] on button "Finish" at bounding box center [646, 398] width 431 height 53
